Goal: Transaction & Acquisition: Purchase product/service

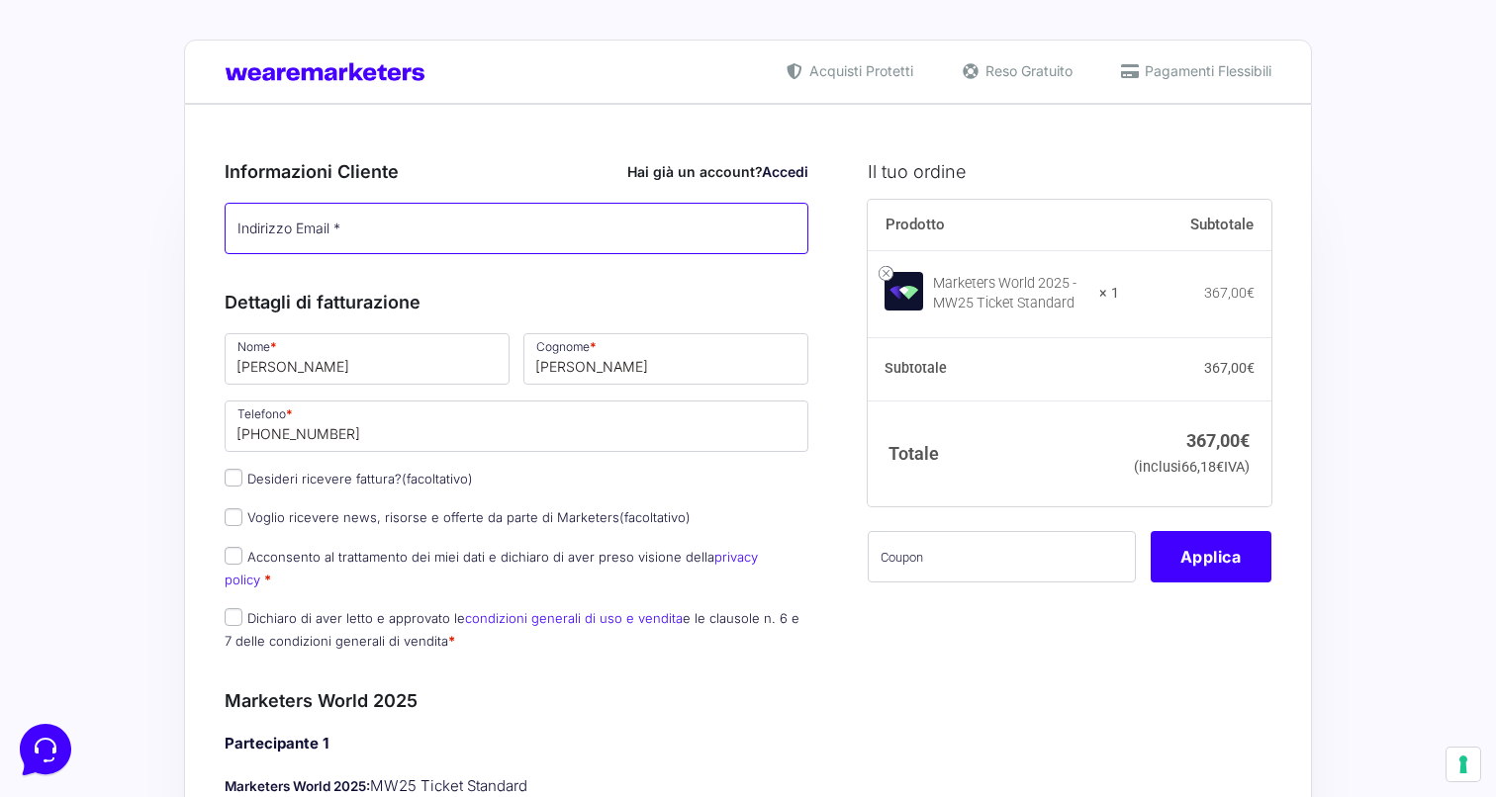
click at [542, 228] on input "Indirizzo Email *" at bounding box center [517, 228] width 584 height 51
type input "[PERSON_NAME][EMAIL_ADDRESS][PERSON_NAME][DOMAIN_NAME]"
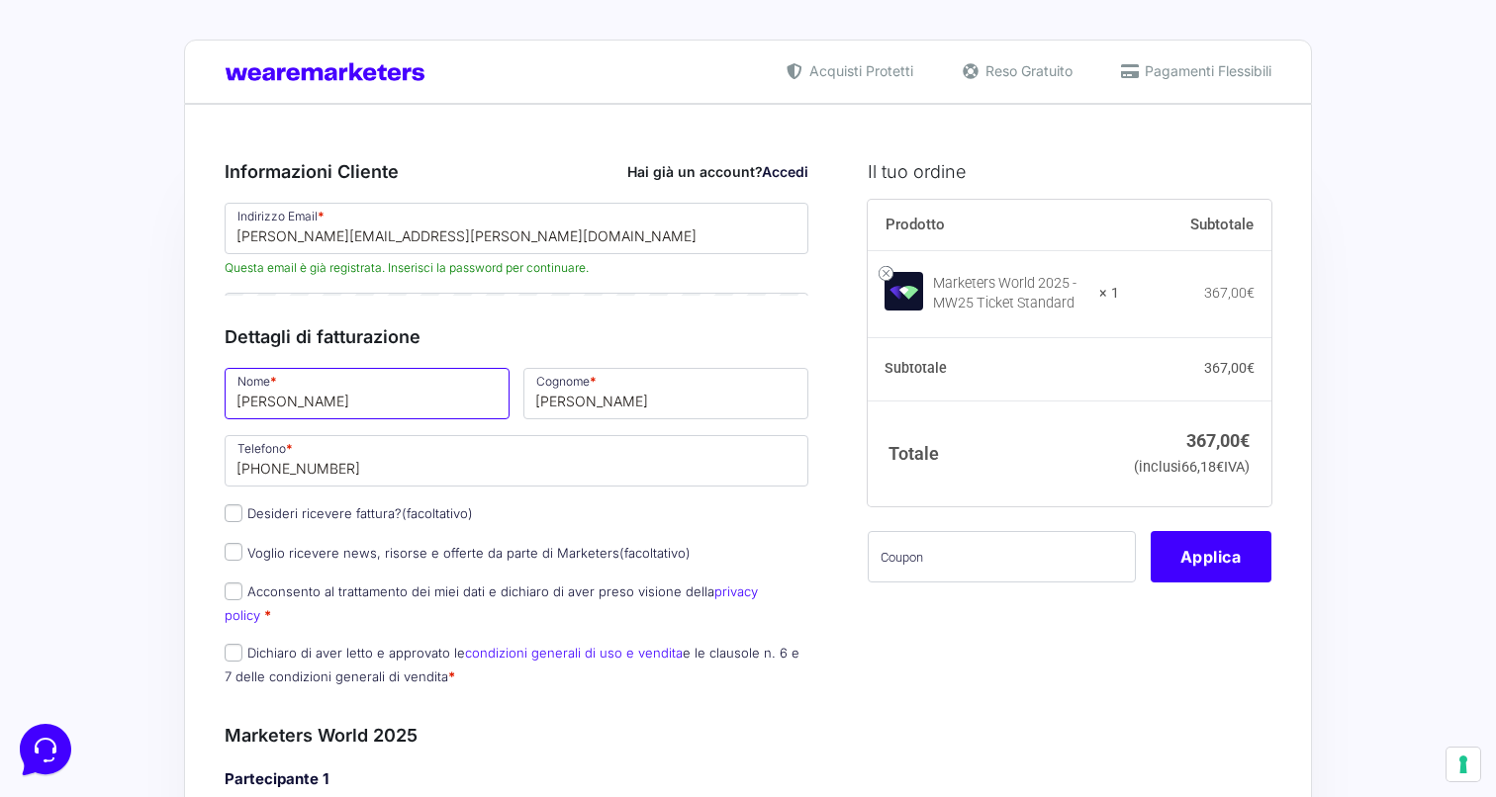
click at [500, 481] on div "Dettagli di fatturazione Nome * [PERSON_NAME] * [PERSON_NAME] Telefono * [PHONE…" at bounding box center [517, 501] width 584 height 399
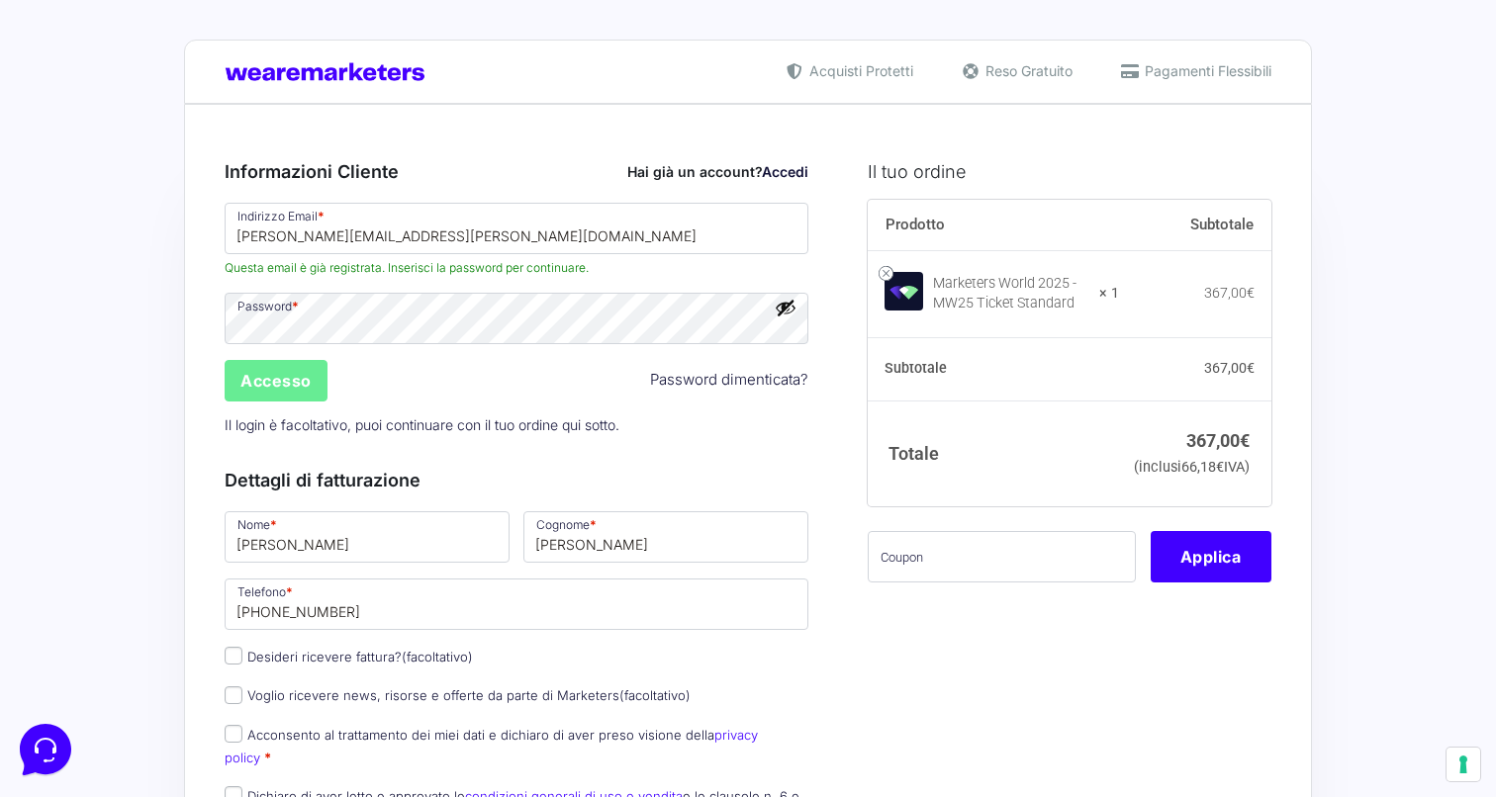
click at [442, 389] on div "Accesso Password dimenticata?" at bounding box center [516, 380] width 597 height 47
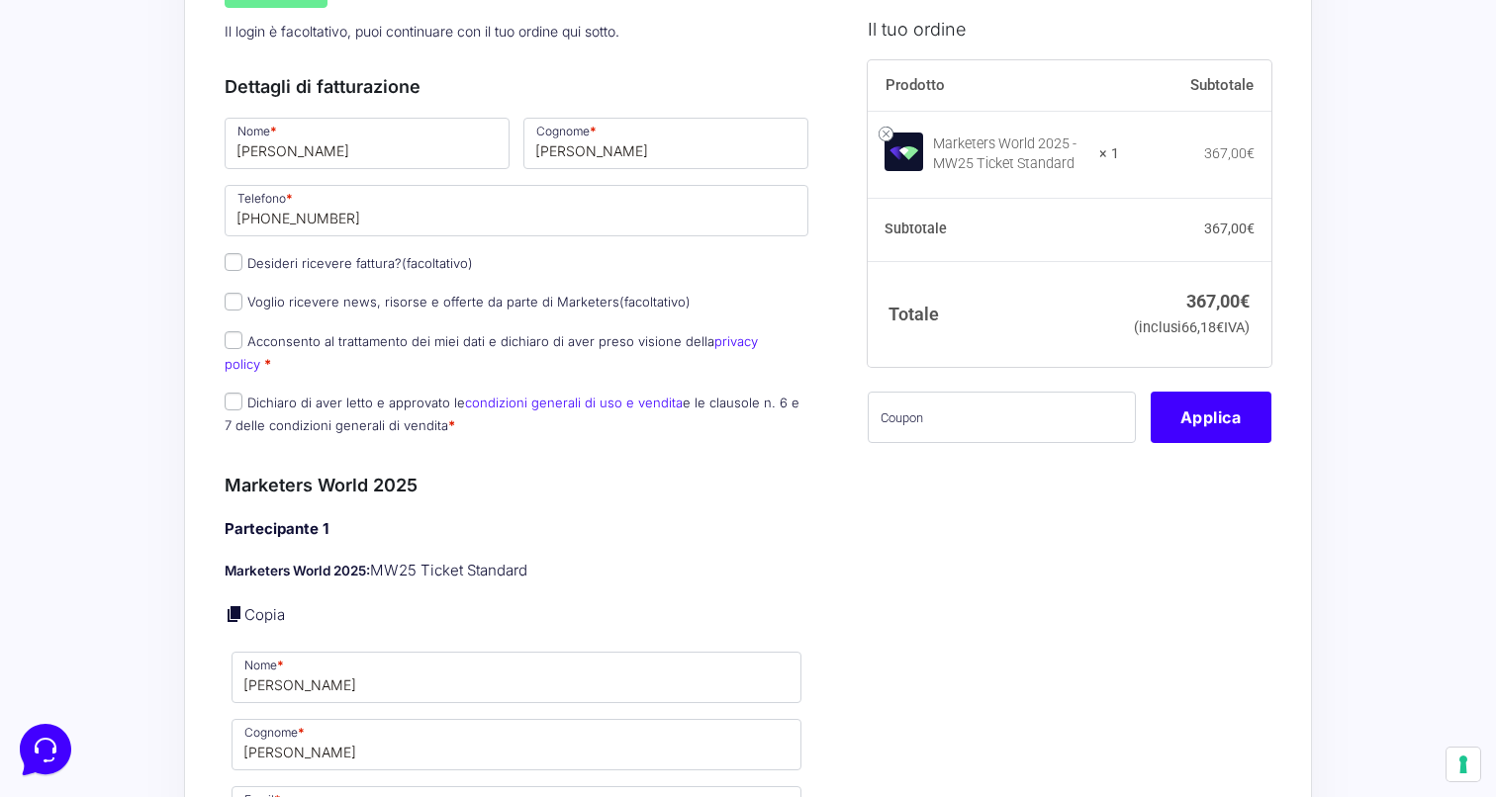
scroll to position [429, 0]
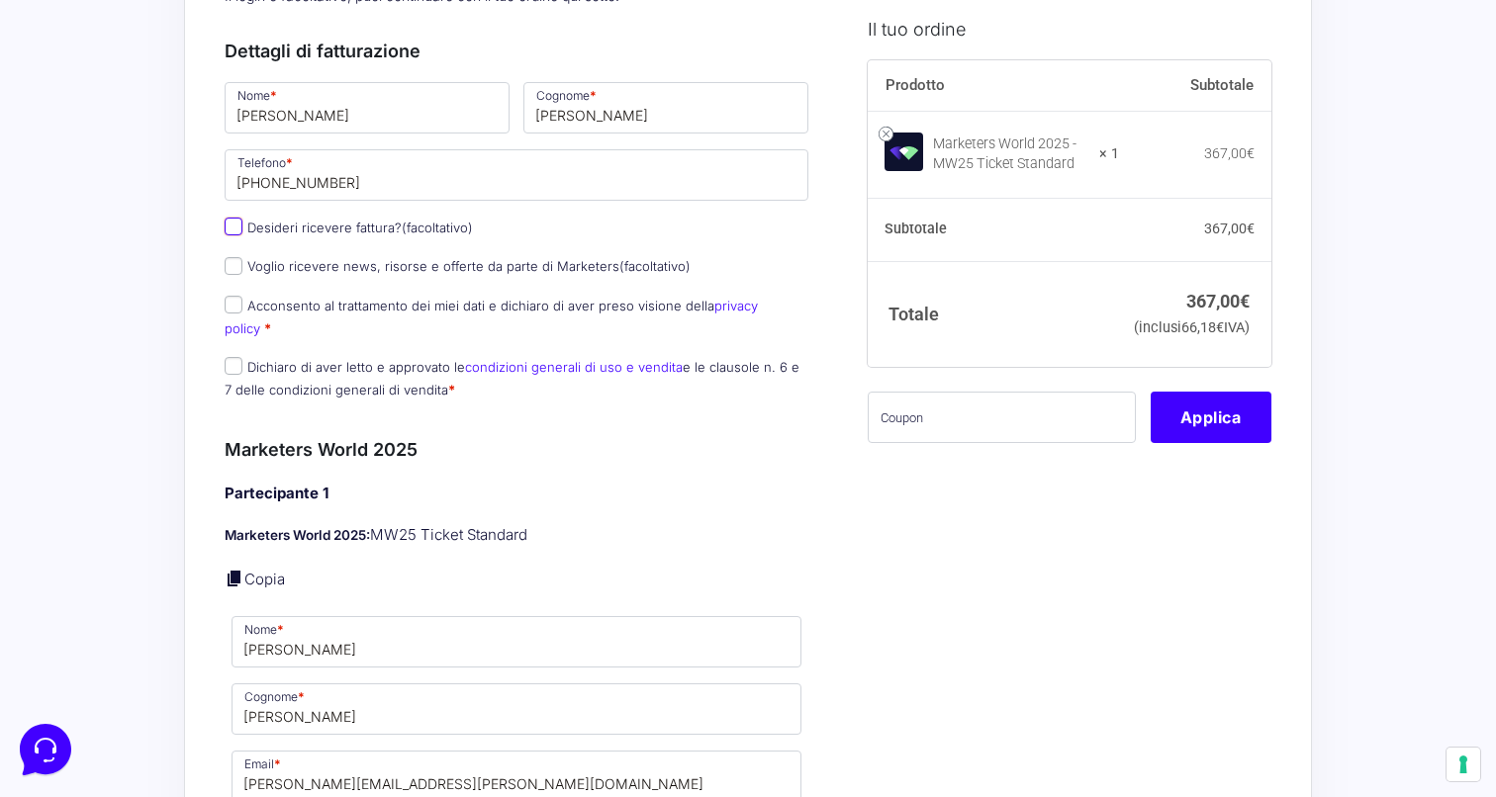
click at [233, 231] on input "Desideri ricevere fattura? (facoltativo)" at bounding box center [234, 227] width 18 height 18
checkbox input "true"
type input "[PERSON_NAME]"
select select "IT"
type input "Bari"
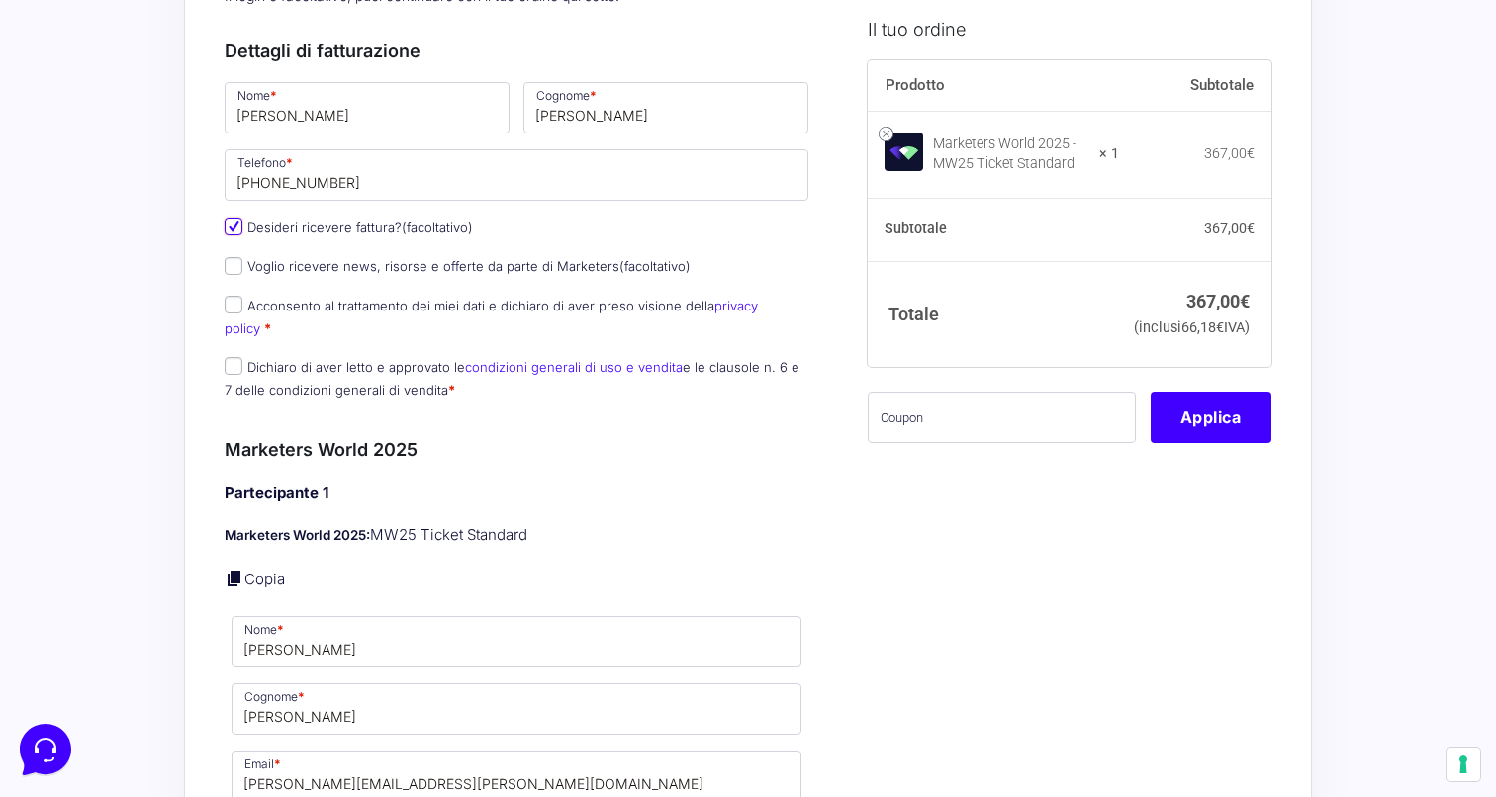
type input "Locorotondo"
type input "[STREET_ADDRESS][PERSON_NAME]"
type input "70010"
type input "08952140724"
type input "[PERSON_NAME][EMAIL_ADDRESS][PERSON_NAME][DOMAIN_NAME]"
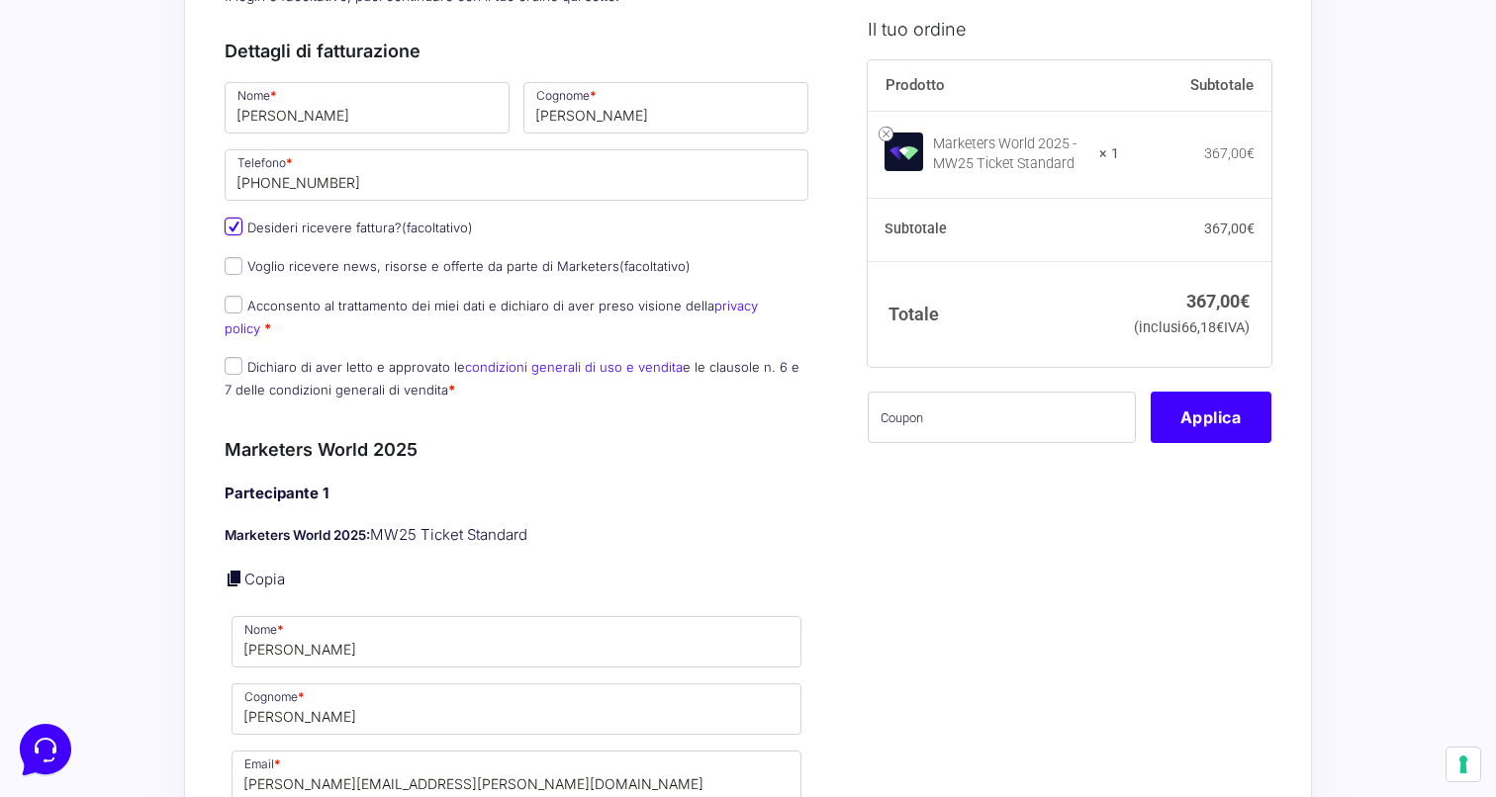
type input "M5UXCR1"
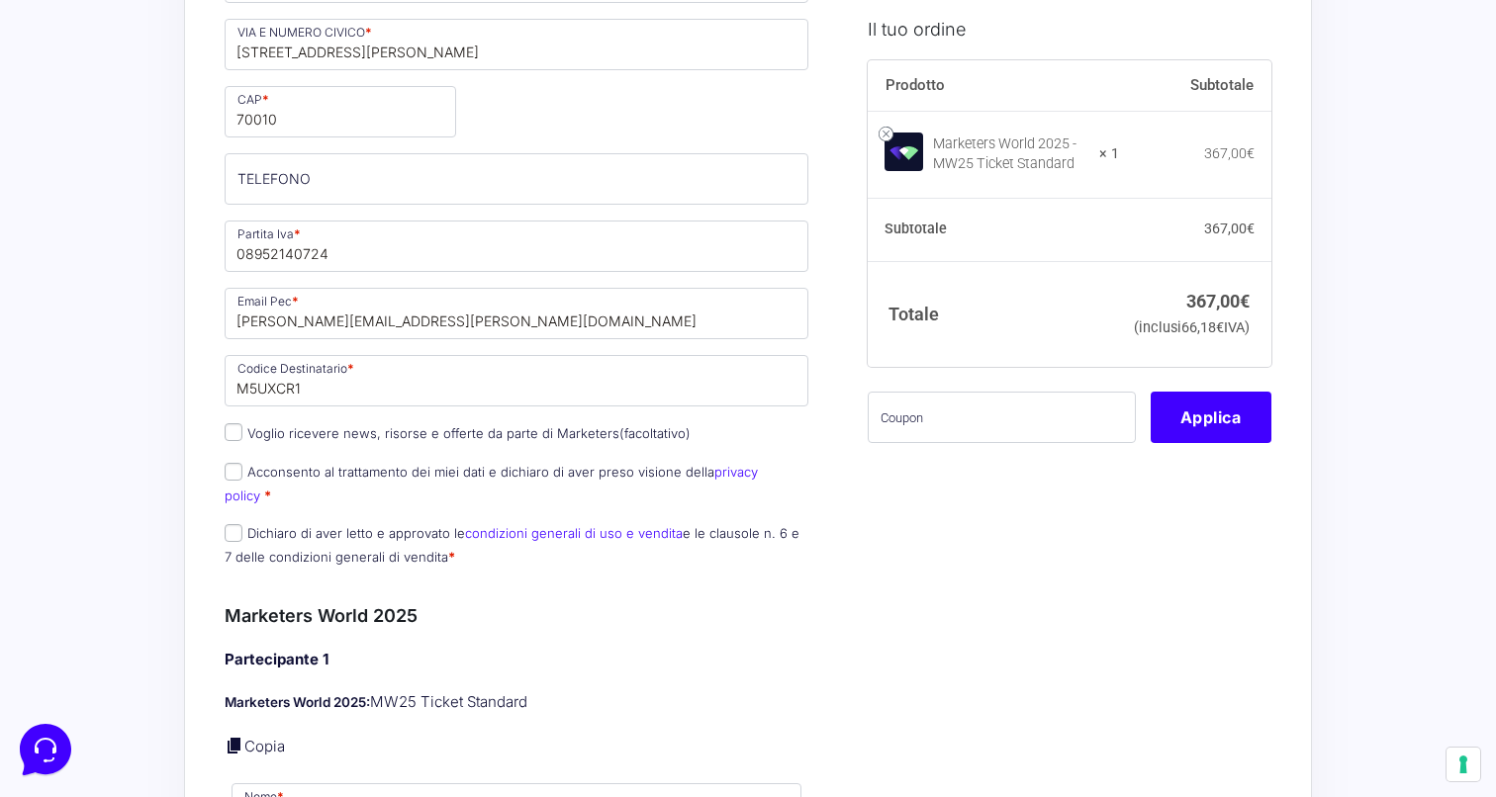
scroll to position [971, 0]
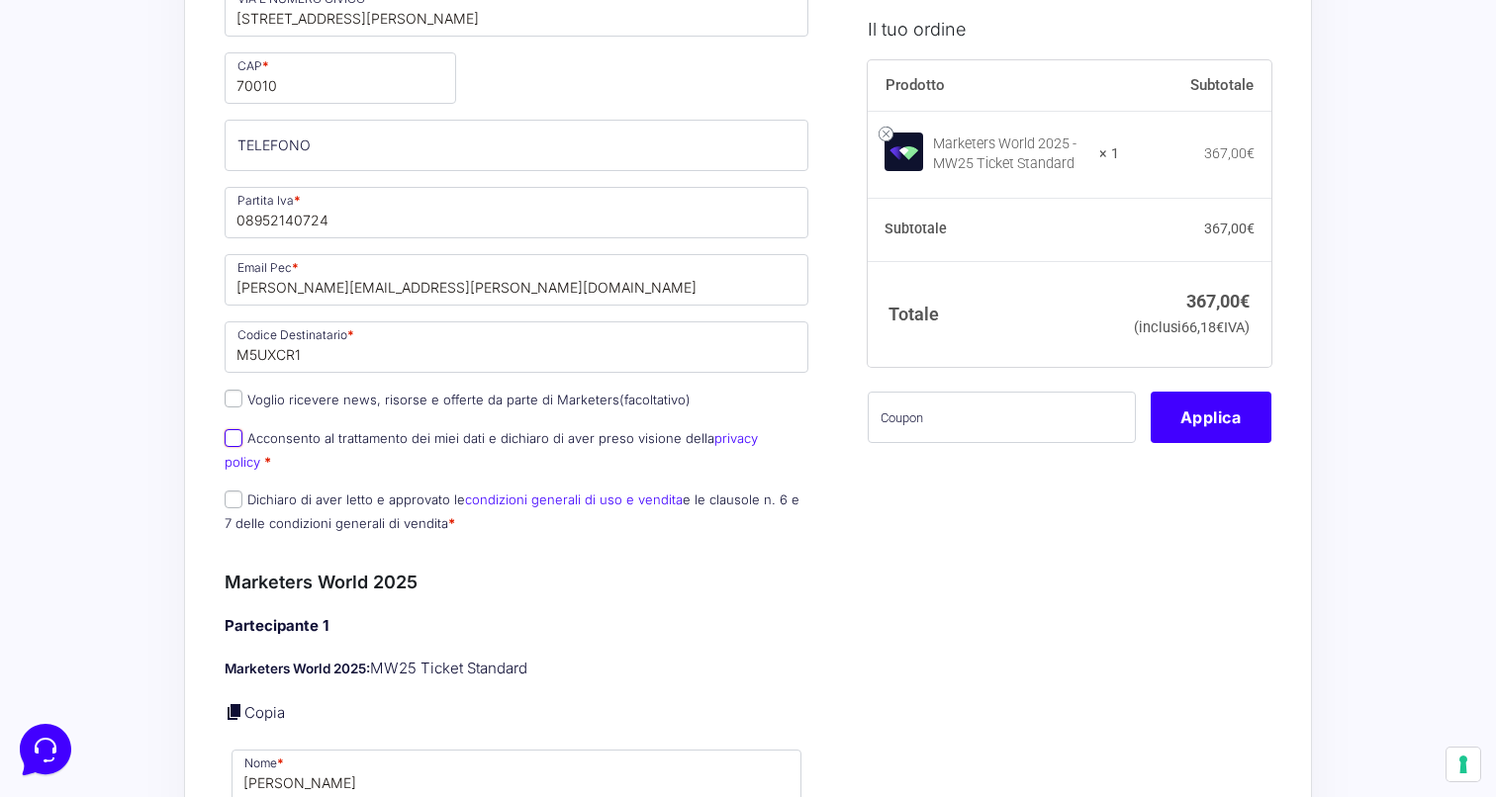
click at [229, 444] on input "Acconsento al trattamento dei miei dati e dichiaro di aver preso visione della …" at bounding box center [234, 438] width 18 height 18
checkbox input "true"
click at [229, 491] on input "Dichiaro di aver letto e approvato le condizioni generali di uso e vendita e le…" at bounding box center [234, 500] width 18 height 18
checkbox input "true"
click at [949, 443] on input "text" at bounding box center [1001, 417] width 268 height 51
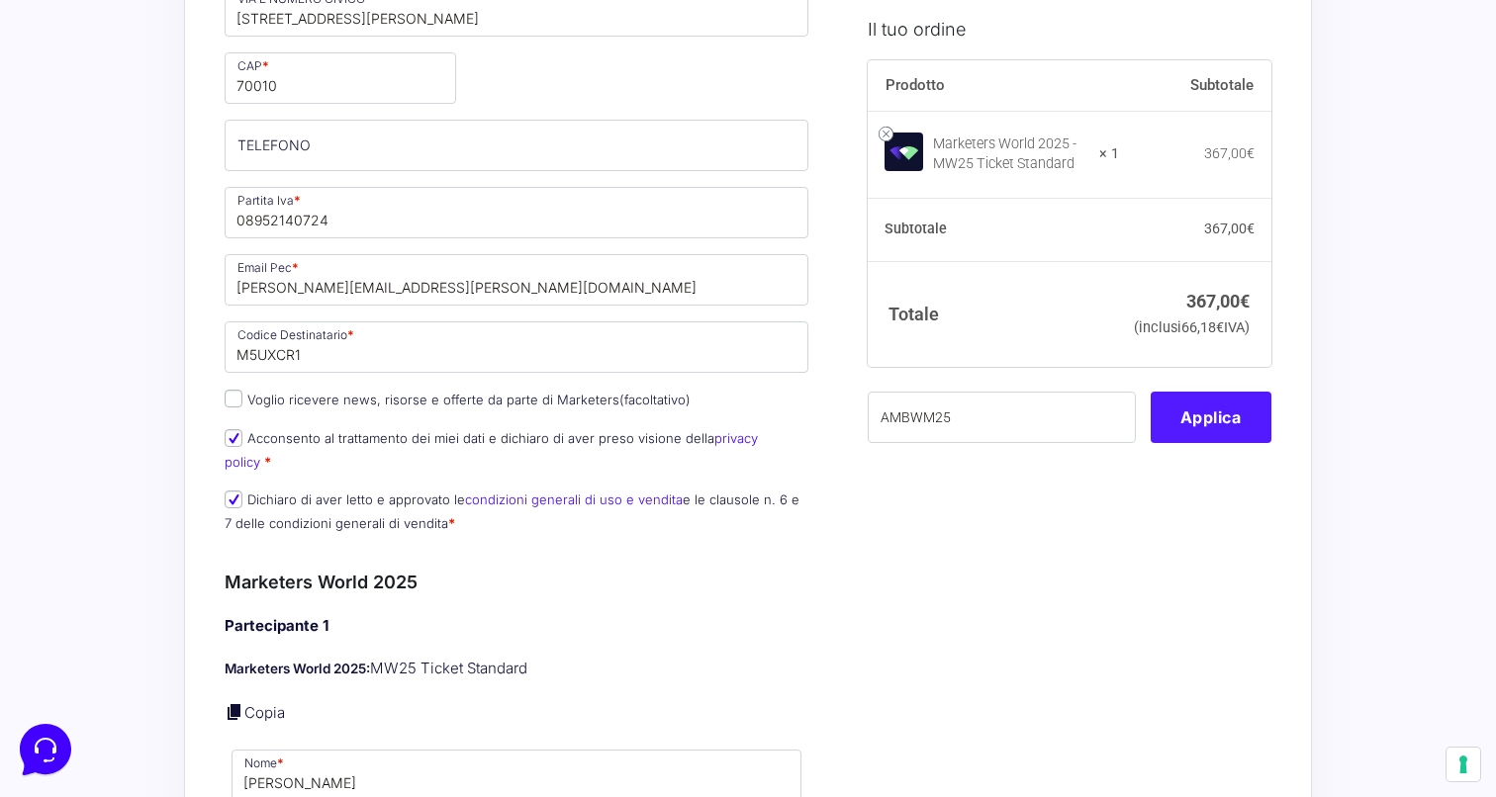
click at [1206, 443] on button "Applica" at bounding box center [1210, 417] width 121 height 51
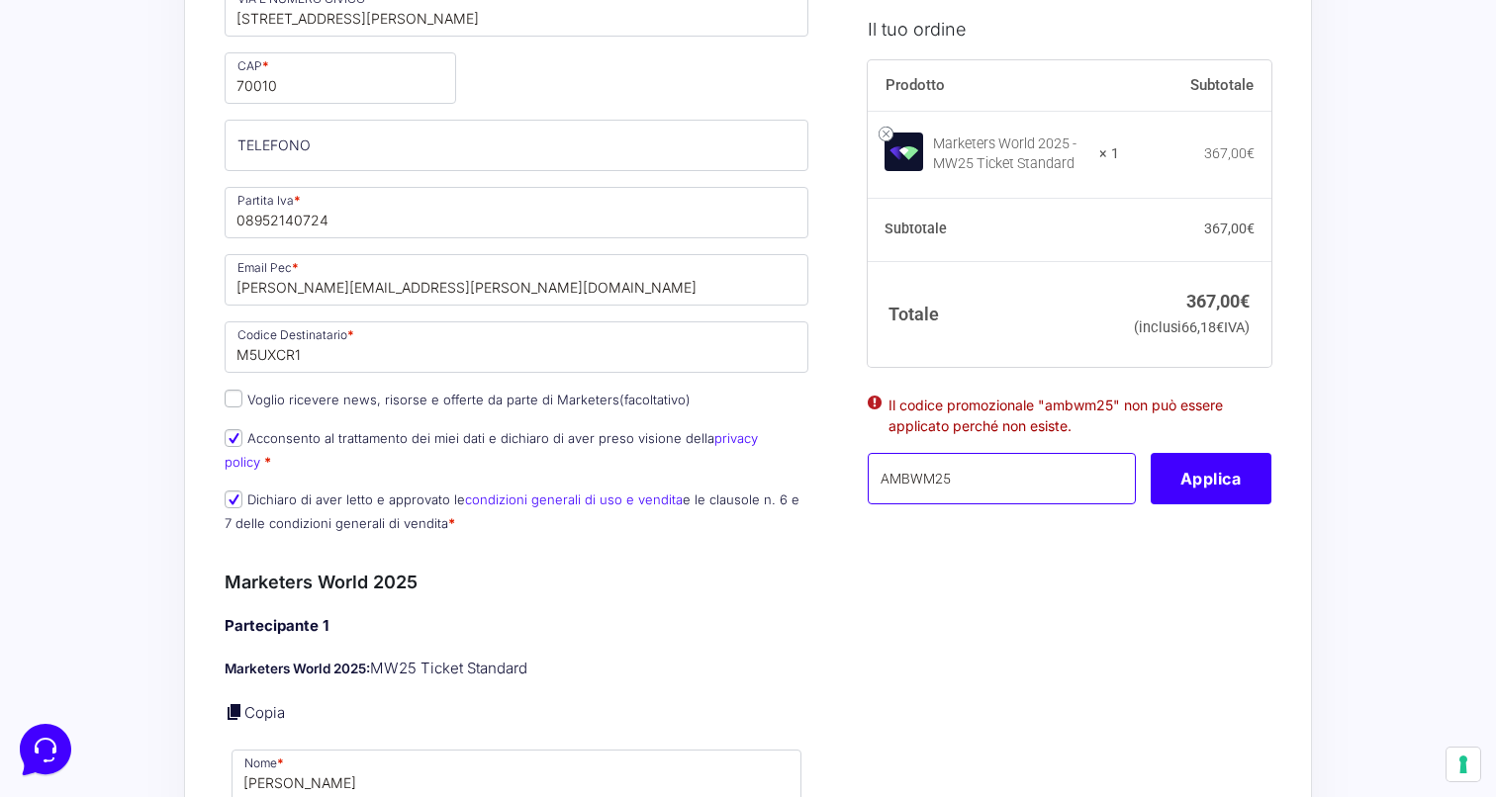
click at [932, 504] on input "AMBWM25" at bounding box center [1001, 478] width 268 height 51
type input "AMBMW25"
click at [1229, 504] on button "Applica" at bounding box center [1210, 478] width 121 height 51
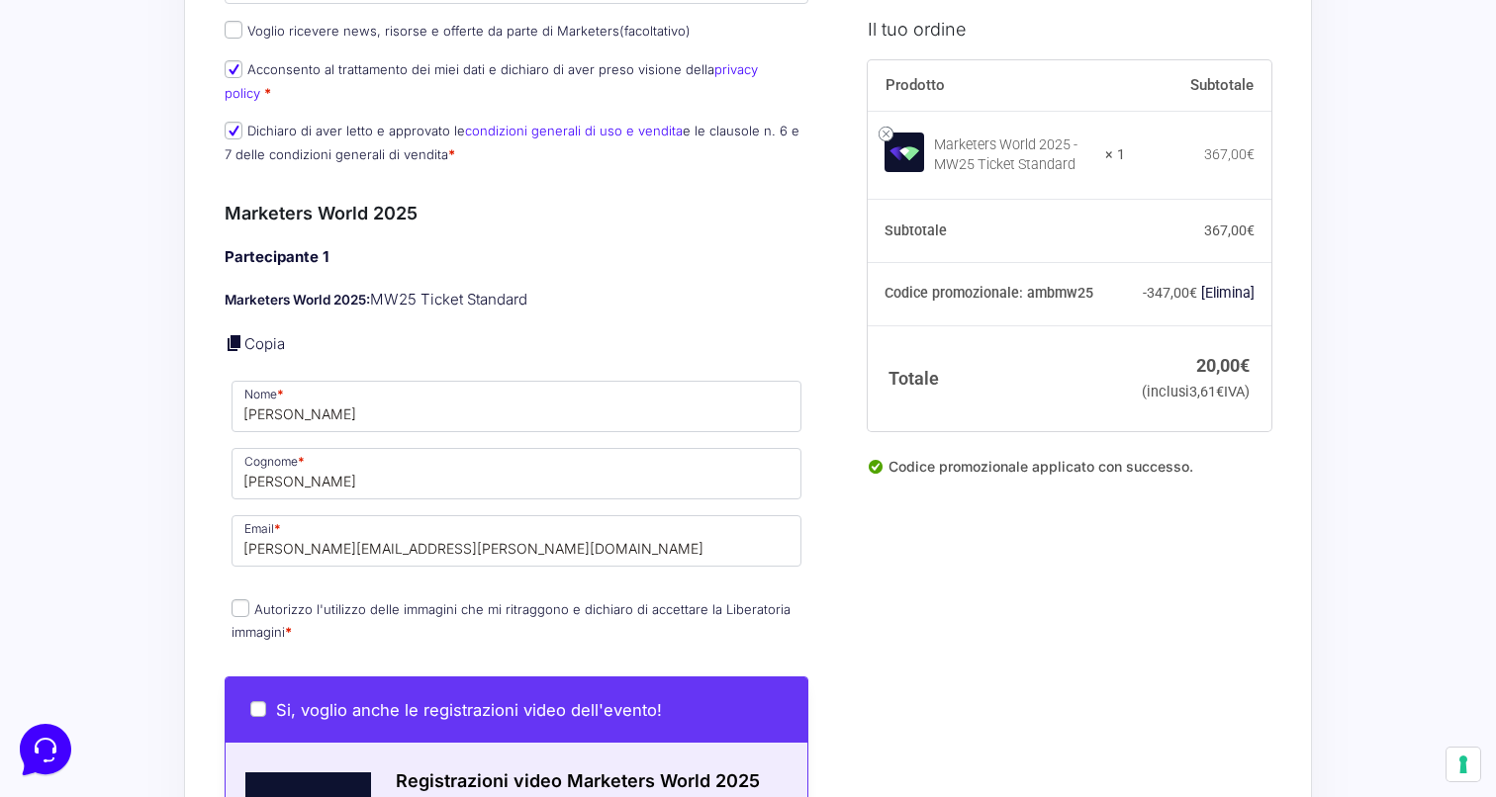
scroll to position [1479, 0]
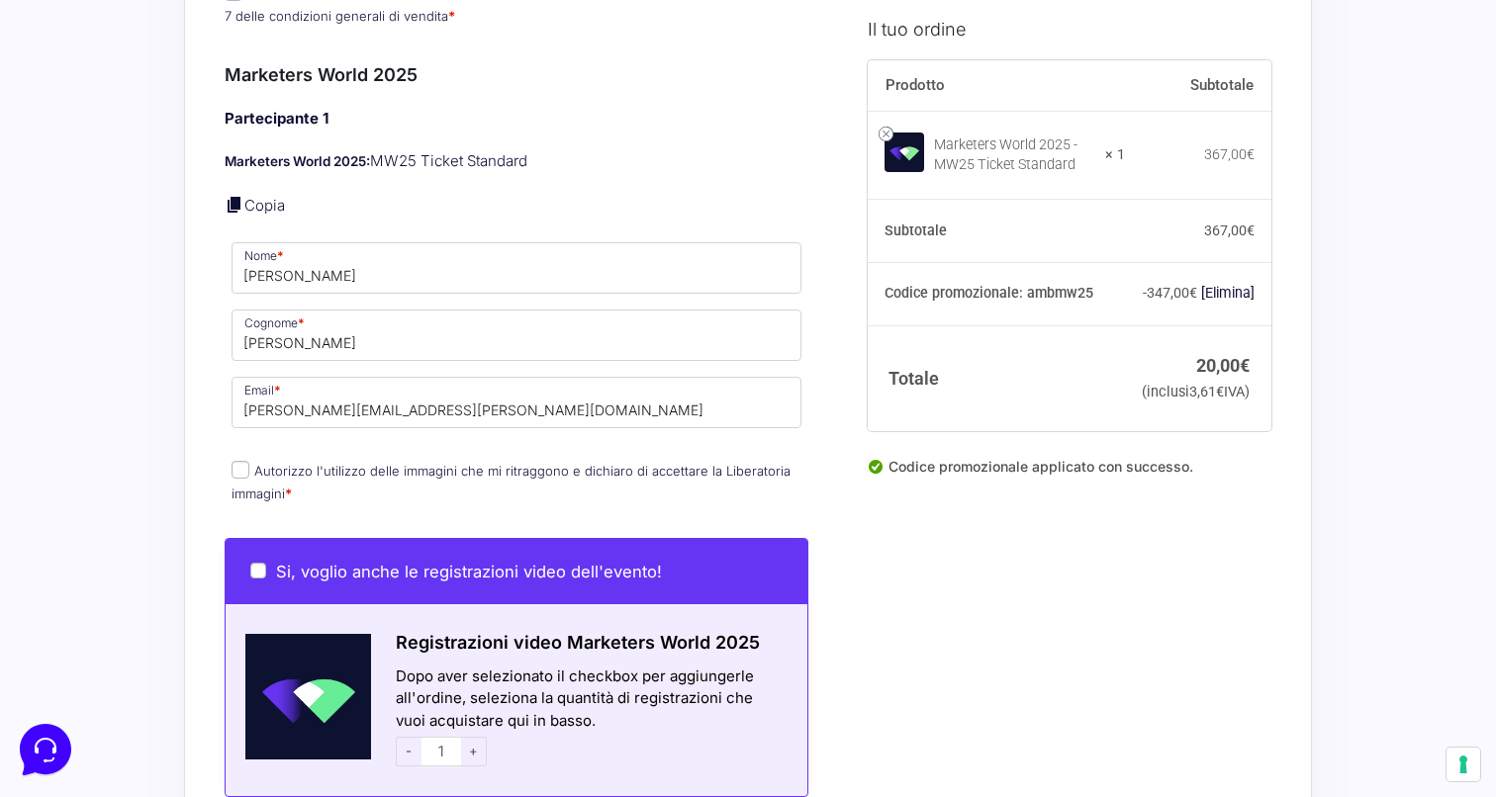
click at [244, 461] on input "Autorizzo l'utilizzo delle immagini che mi ritraggono e dichiaro di accettare l…" at bounding box center [240, 470] width 18 height 18
checkbox input "true"
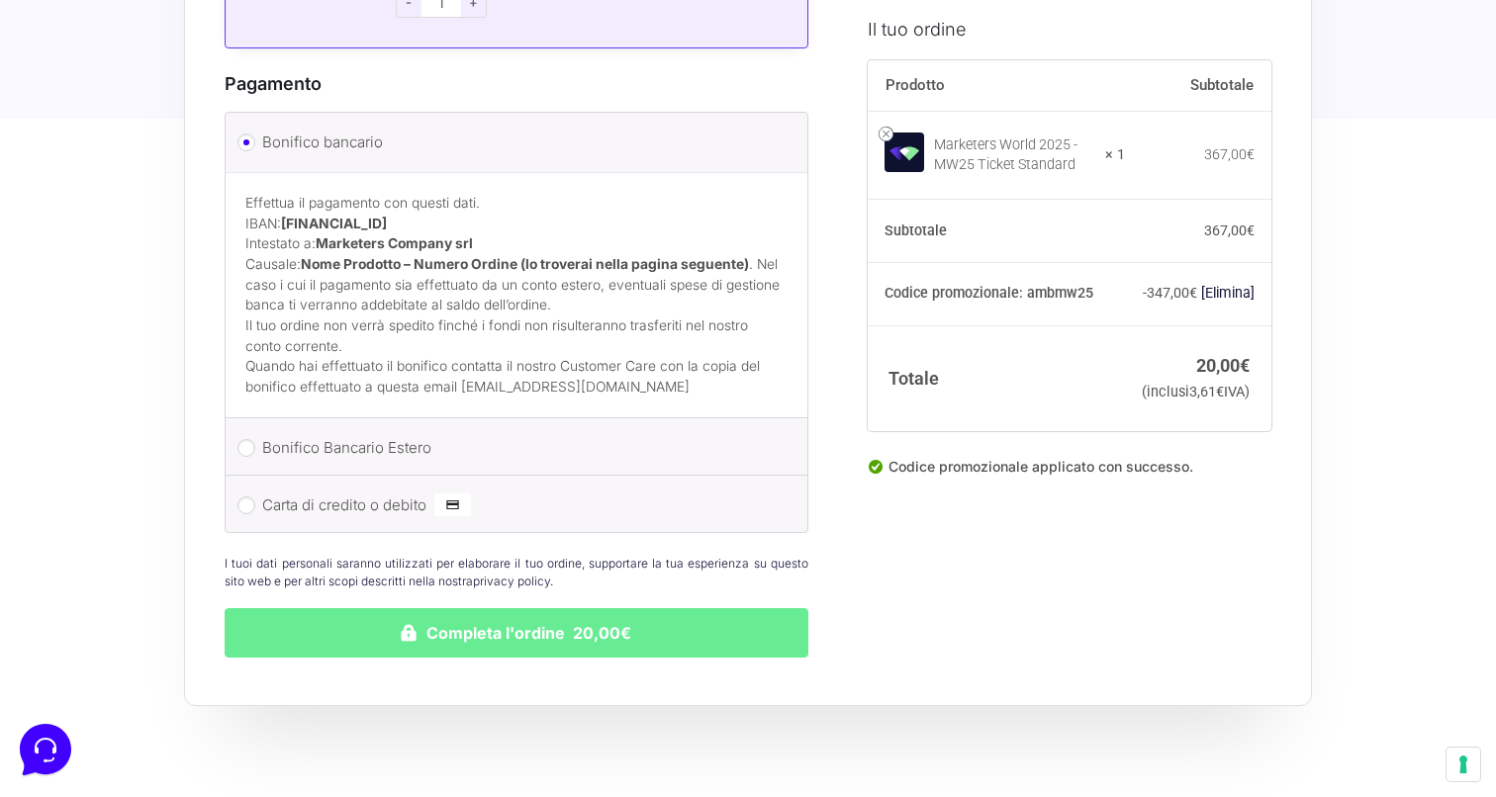
scroll to position [2630, 0]
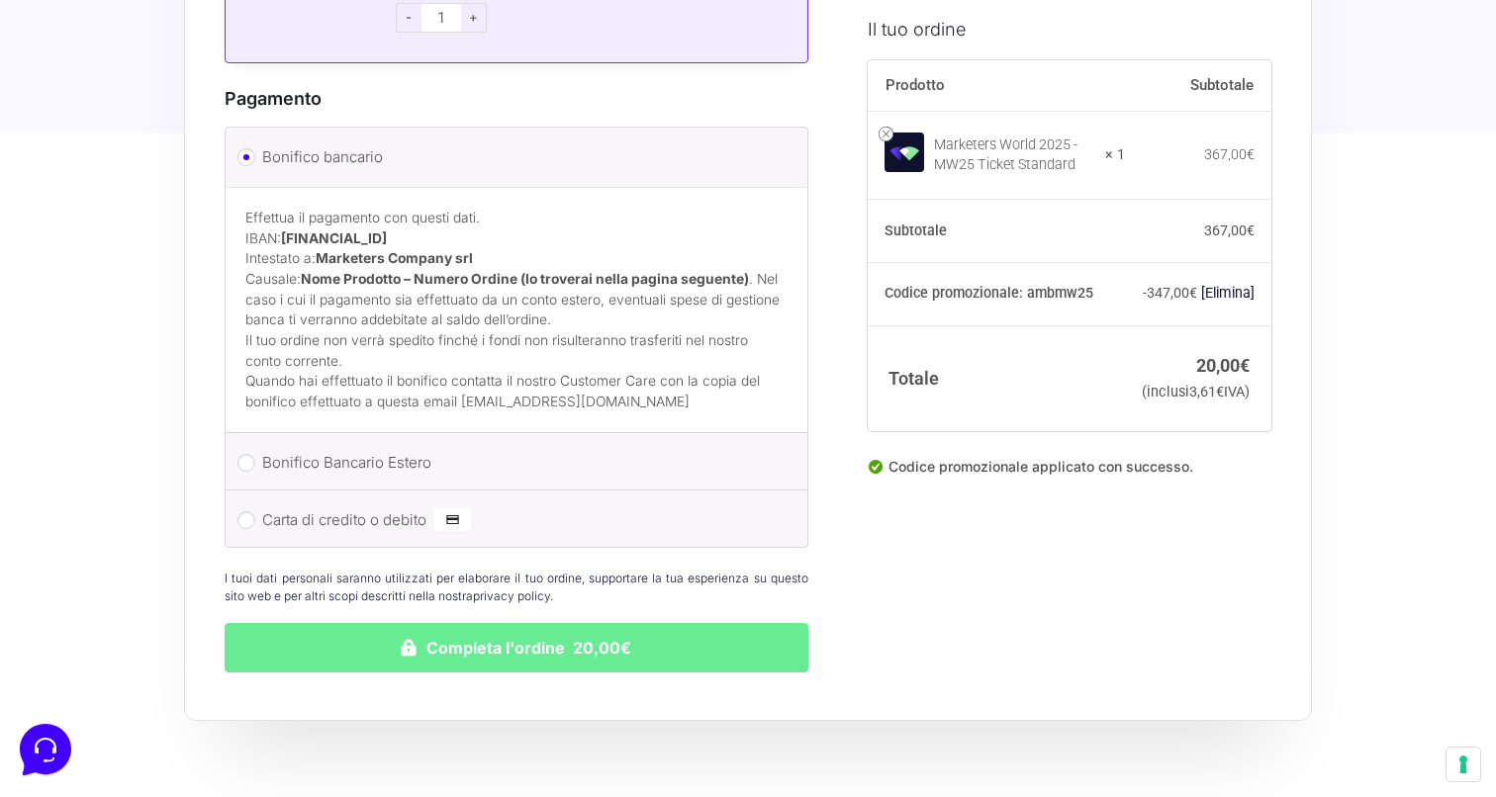
click at [388, 512] on label "Carta di credito o debito" at bounding box center [512, 520] width 501 height 30
click at [255, 512] on input "Carta di credito o debito" at bounding box center [246, 520] width 18 height 18
radio input "true"
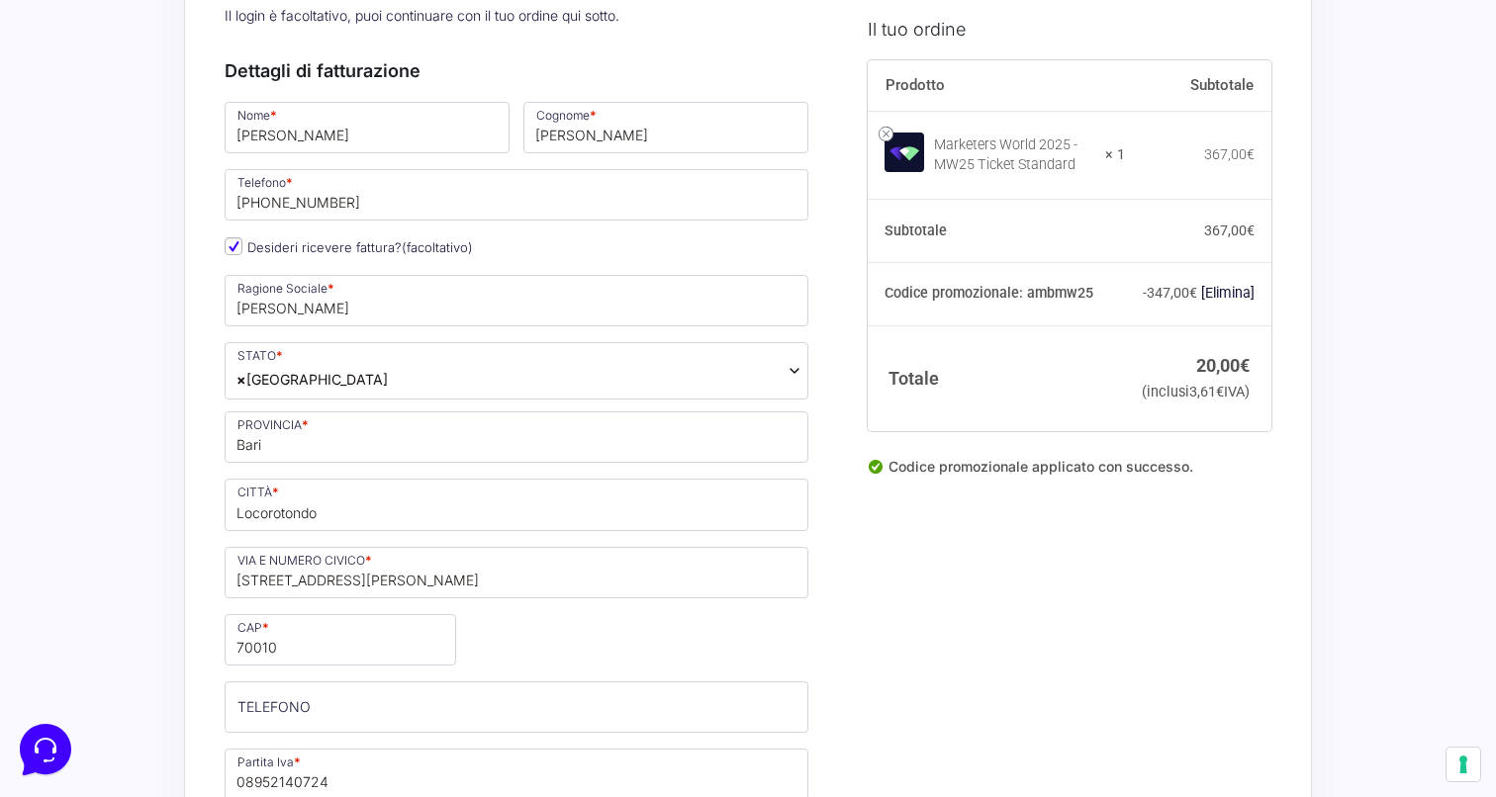
scroll to position [206, 0]
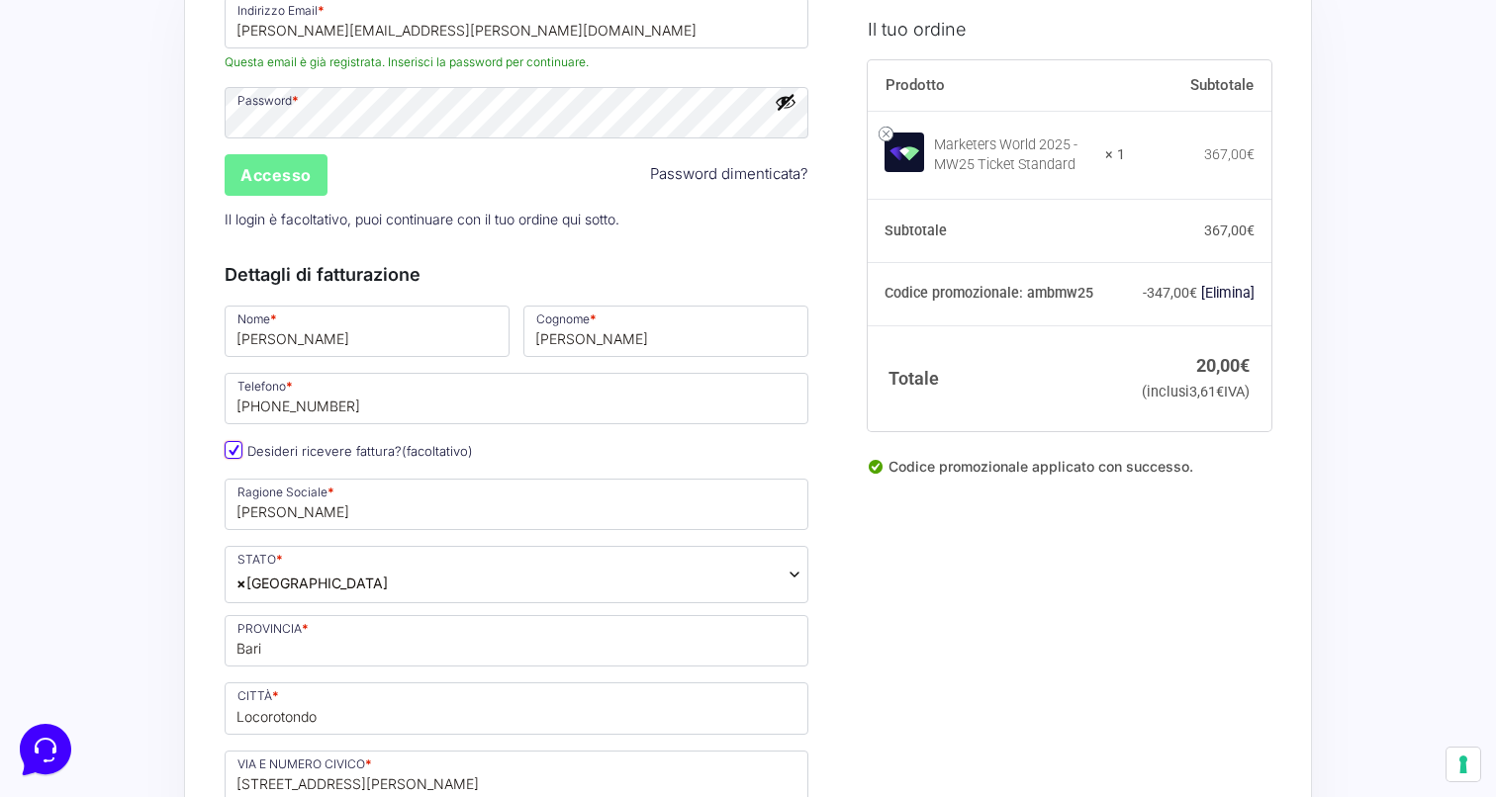
click at [232, 448] on input "Desideri ricevere fattura? (facoltativo)" at bounding box center [234, 450] width 18 height 18
checkbox input "false"
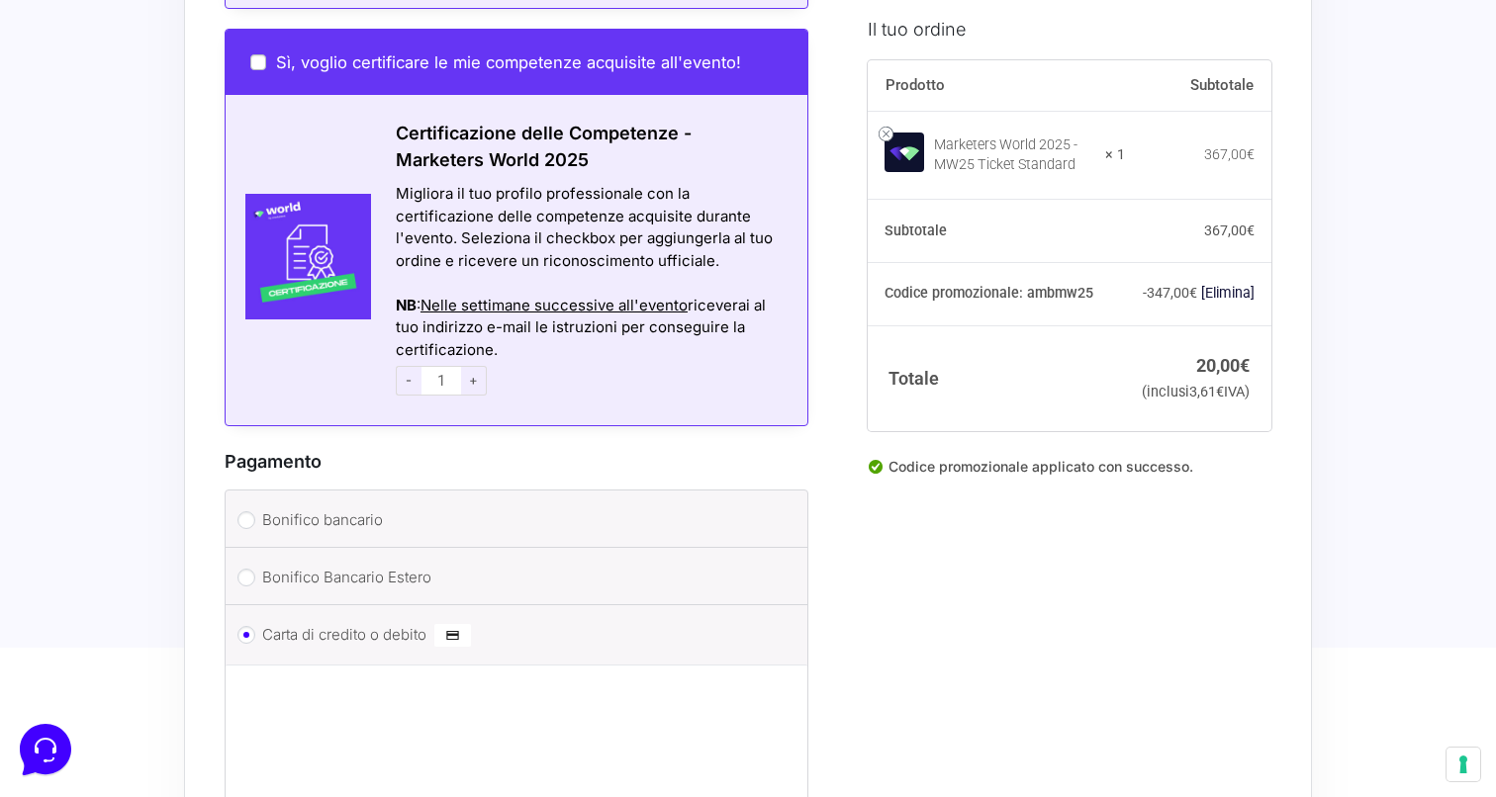
scroll to position [2109, 0]
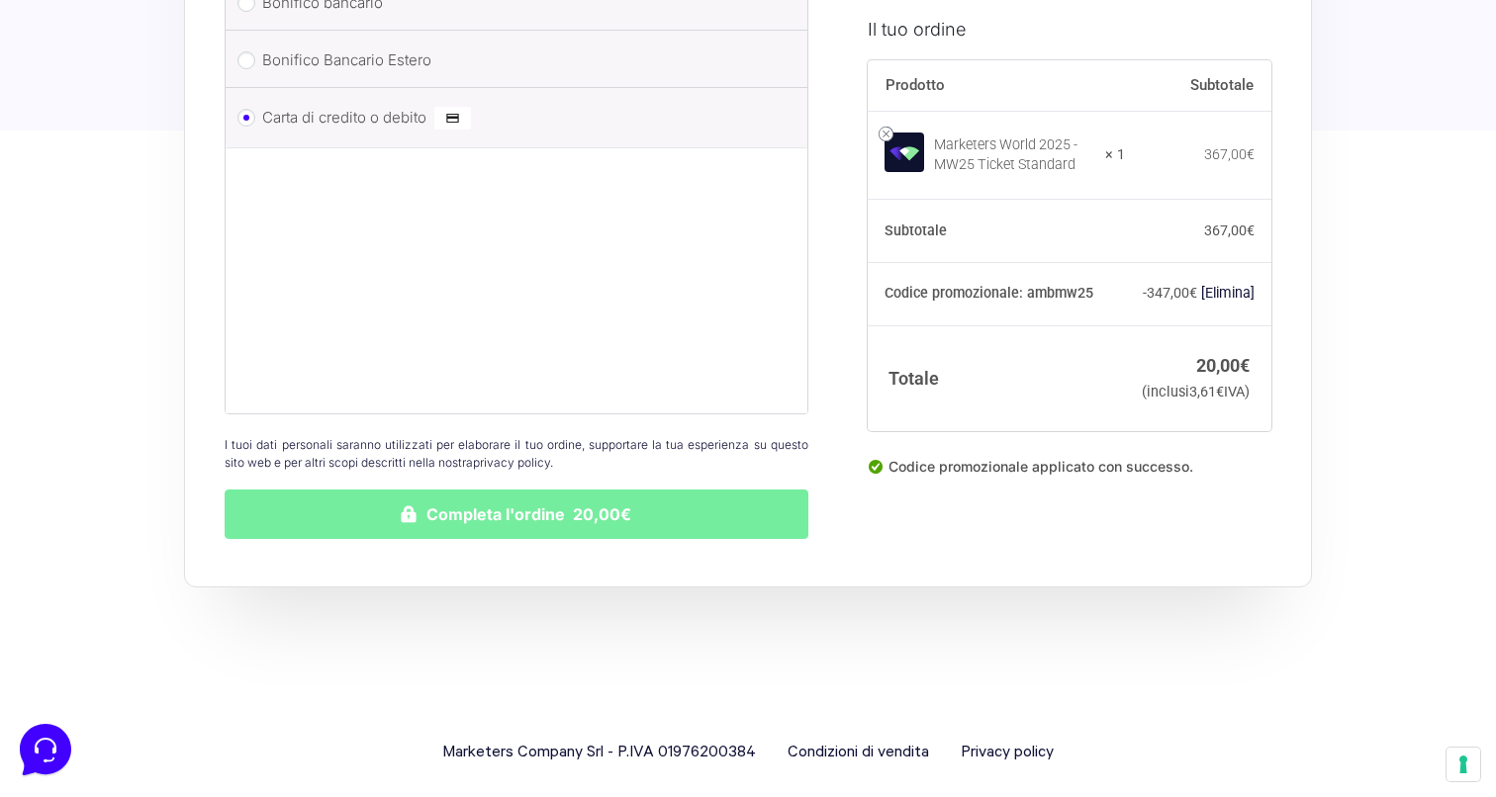
click at [577, 498] on button "Completa l'ordine 20,00€" at bounding box center [517, 514] width 584 height 49
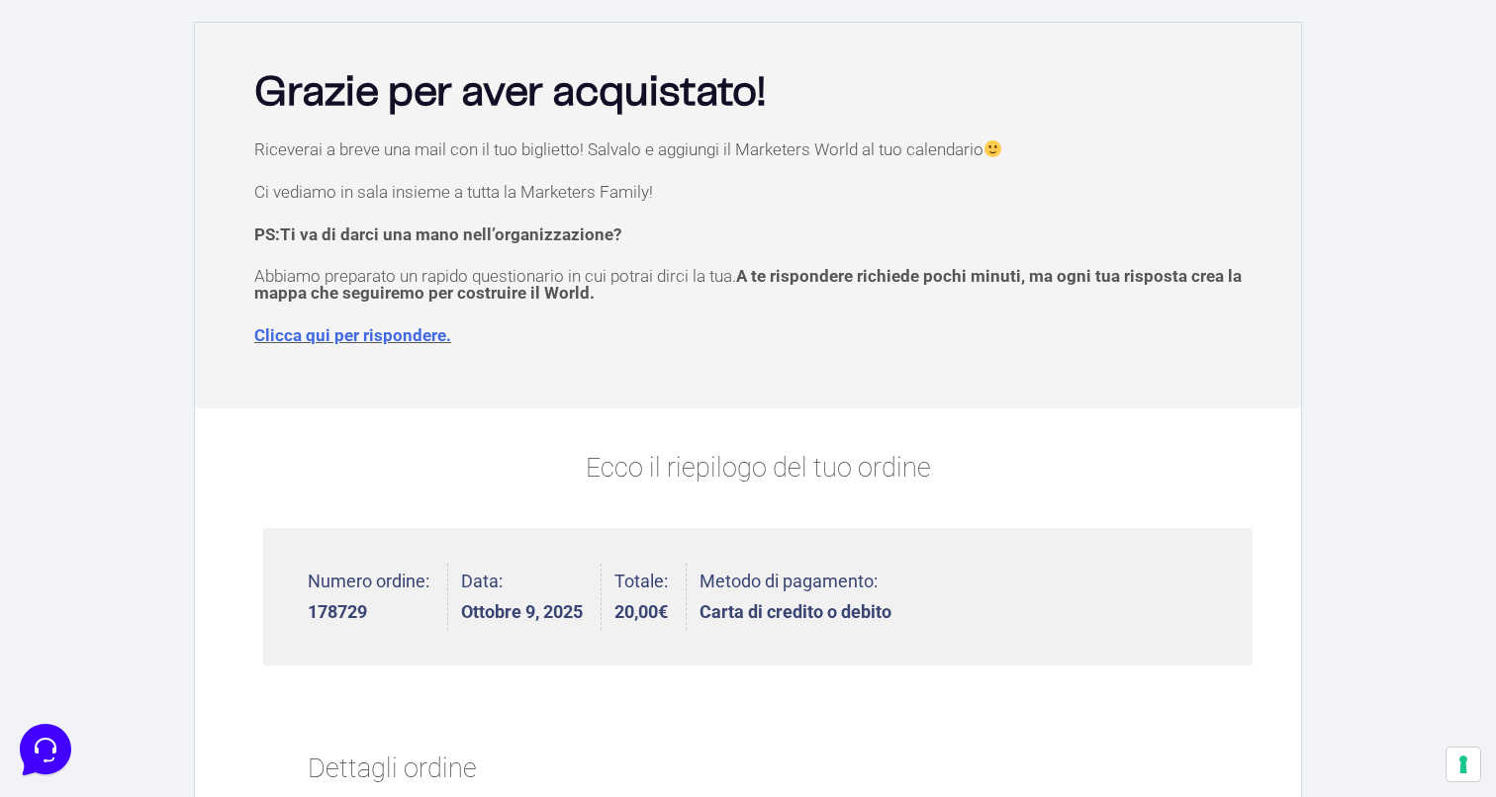
scroll to position [188, 0]
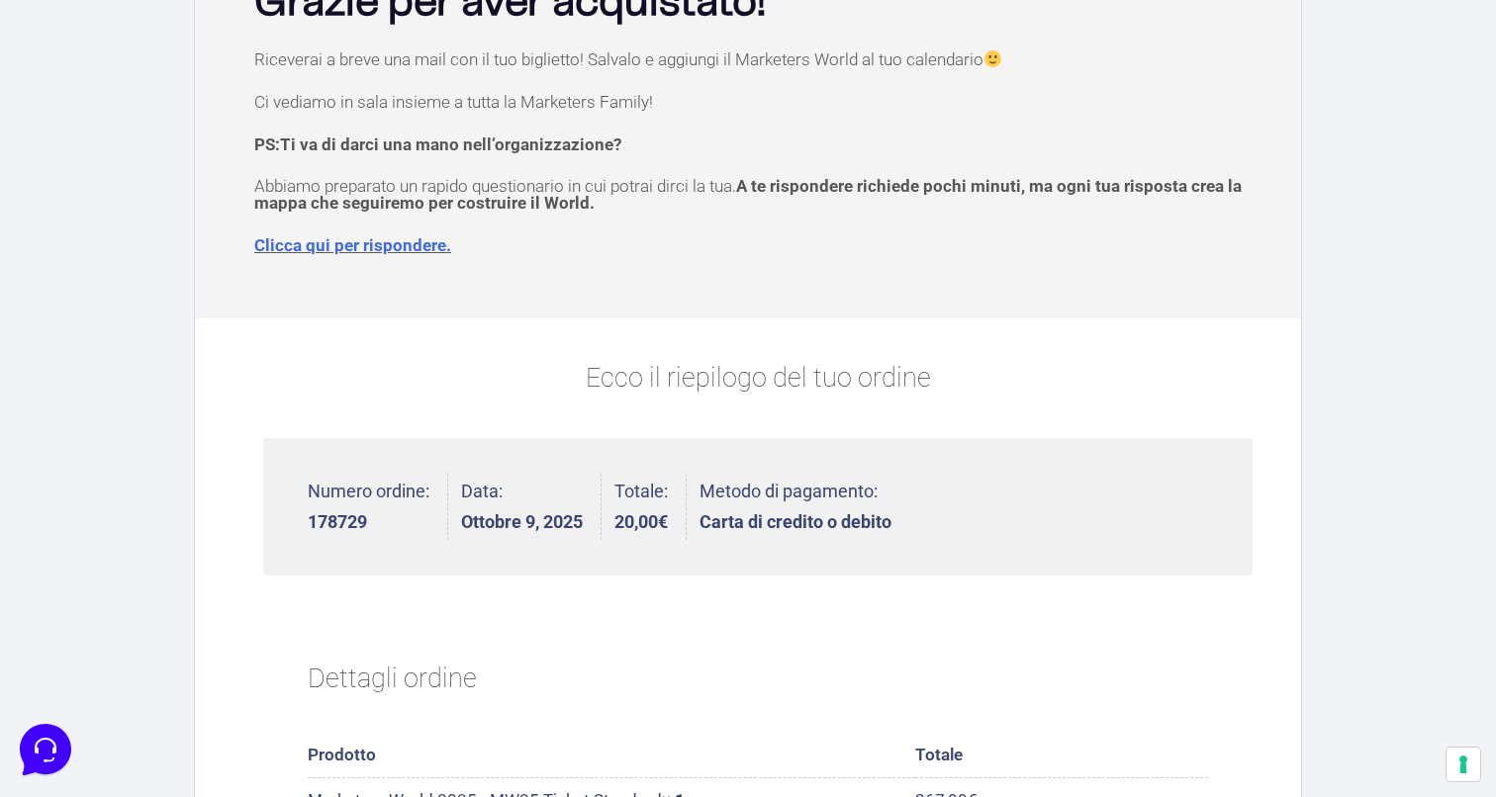
click at [374, 246] on link "Clicca qui per rispondere." at bounding box center [352, 245] width 197 height 20
